Goal: Information Seeking & Learning: Learn about a topic

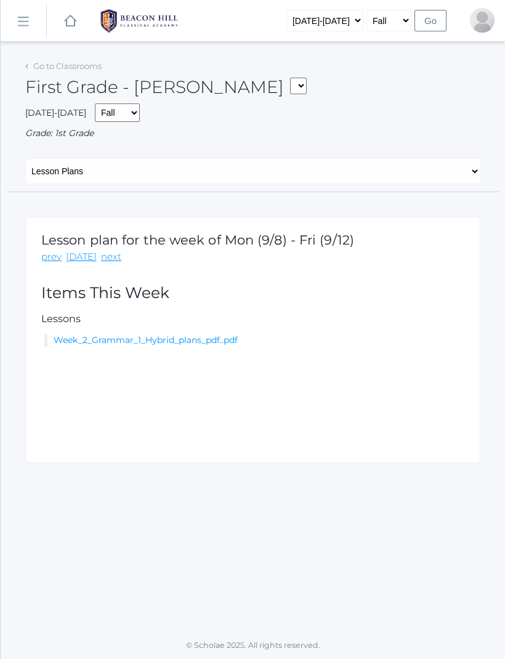
scroll to position [41, 0]
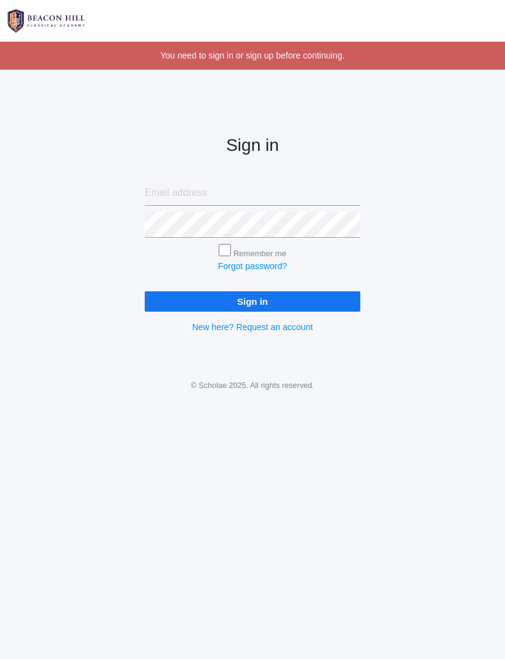
scroll to position [1, 0]
type input "rachylarue@yahoo.com"
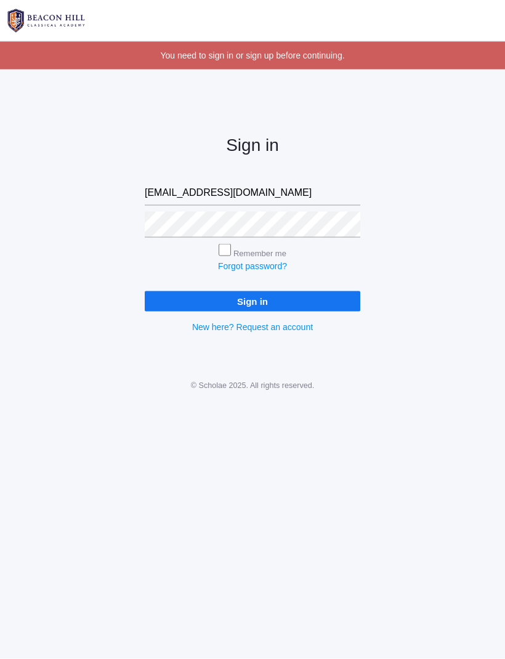
click at [252, 299] on input "Sign in" at bounding box center [252, 301] width 215 height 20
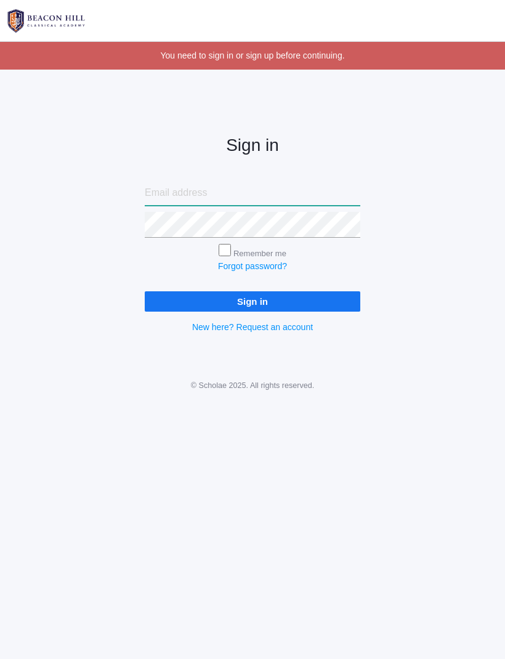
click at [276, 187] on input "email" at bounding box center [252, 193] width 215 height 26
type input "[EMAIL_ADDRESS][DOMAIN_NAME]"
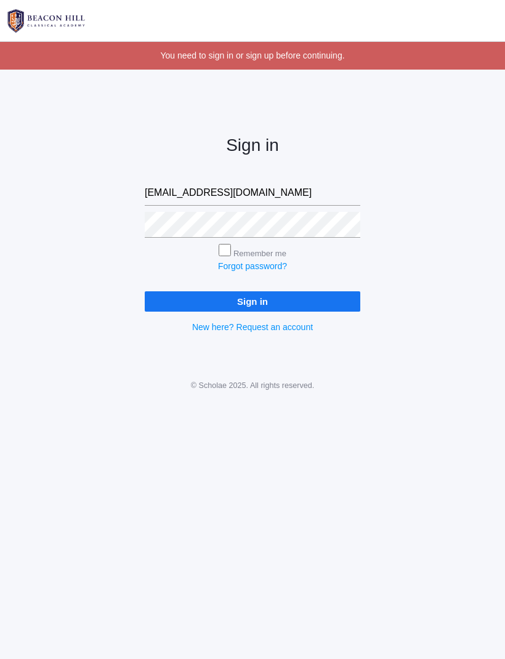
click at [286, 302] on input "Sign in" at bounding box center [252, 301] width 215 height 20
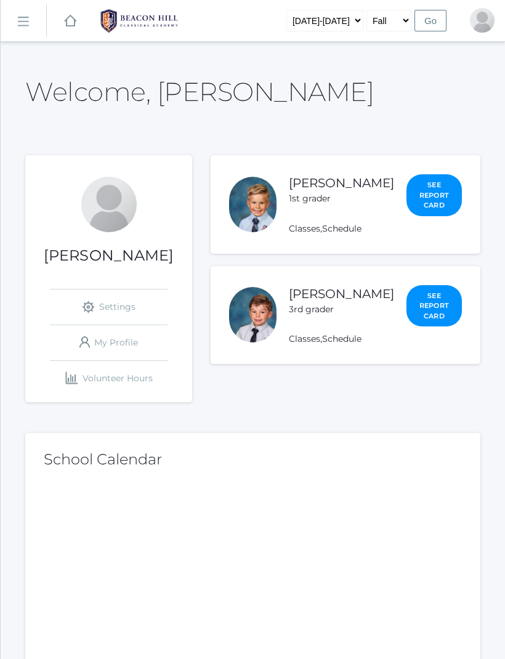
click at [320, 344] on link "Classes" at bounding box center [304, 338] width 31 height 11
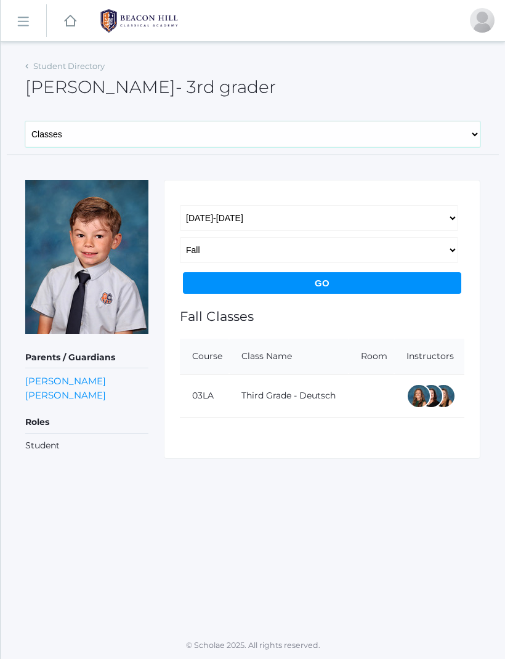
click at [473, 143] on select "General Family Lesson Plans Attendance Contacts Classes Schedule Grades Medical" at bounding box center [252, 134] width 455 height 26
select select "/students/2636/lesson-plans"
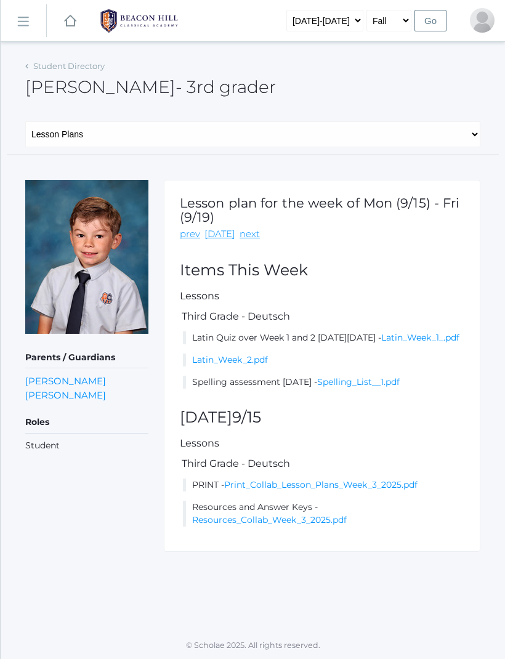
click at [320, 490] on link "Print_Collab_Lesson_Plans_Week_3_2025.pdf" at bounding box center [320, 484] width 193 height 11
